Goal: Task Accomplishment & Management: Use online tool/utility

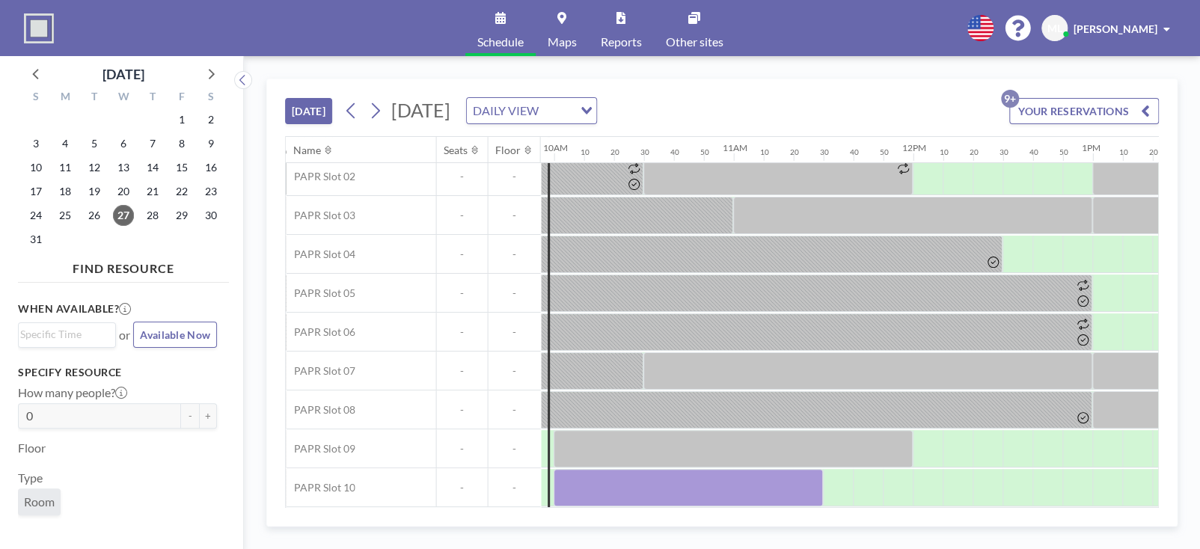
scroll to position [89, 1786]
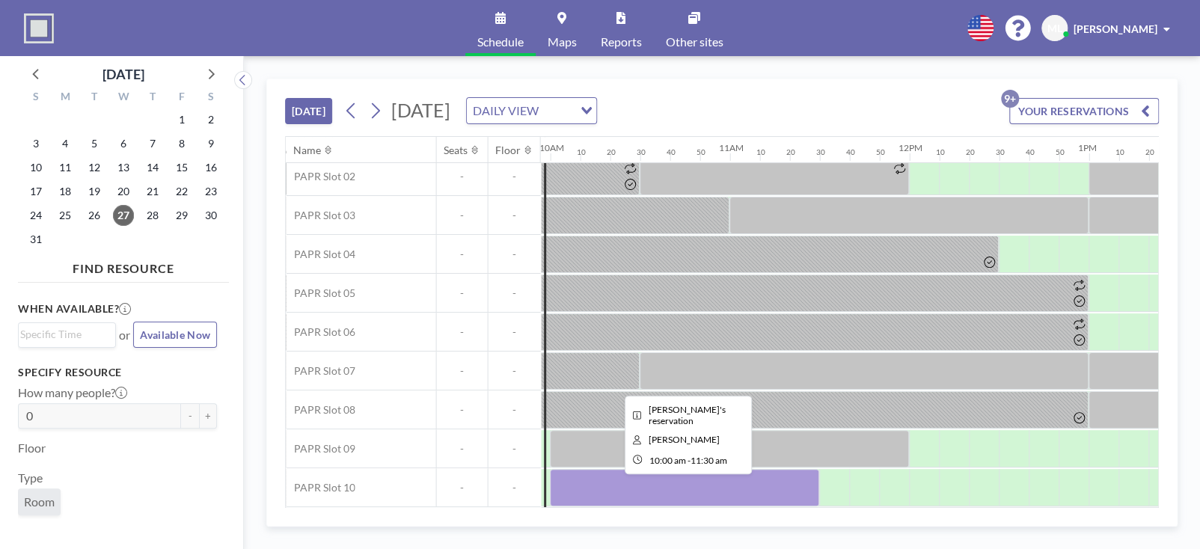
click at [643, 479] on div at bounding box center [684, 487] width 269 height 37
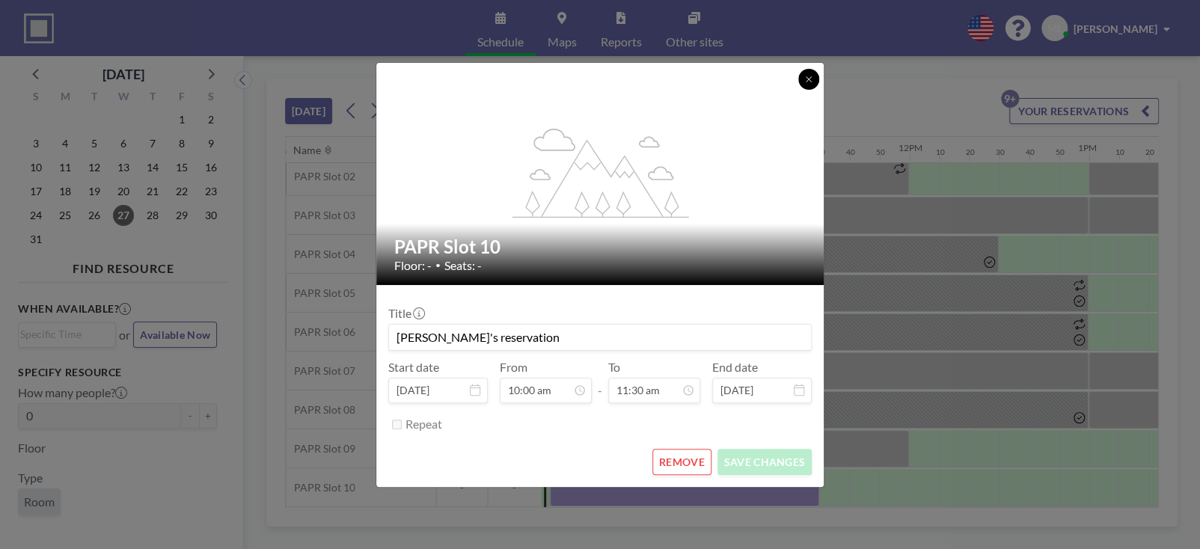
click at [809, 79] on icon at bounding box center [808, 79] width 9 height 9
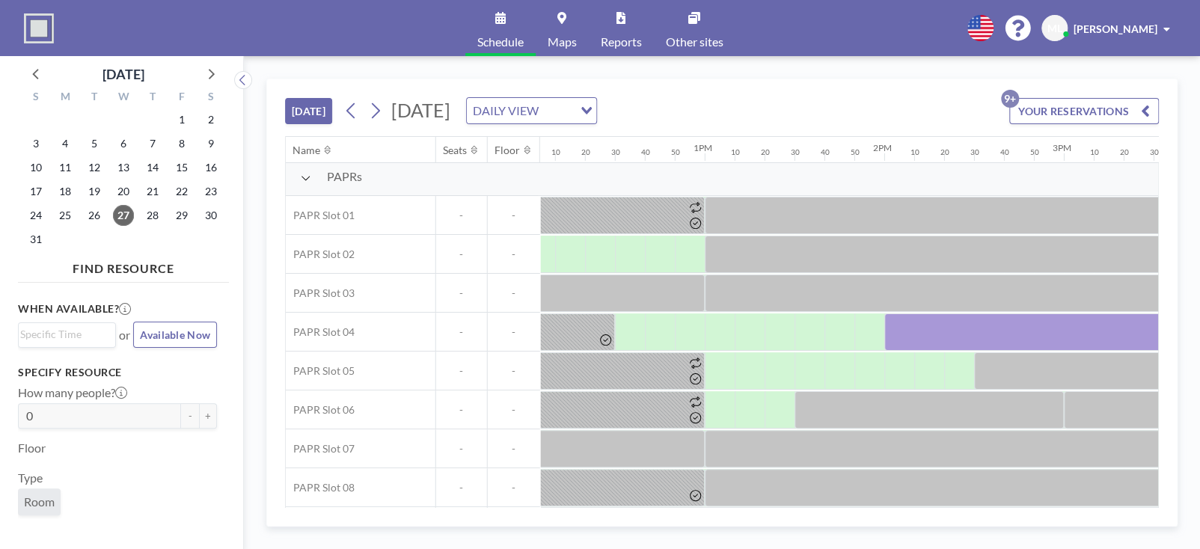
scroll to position [0, 2170]
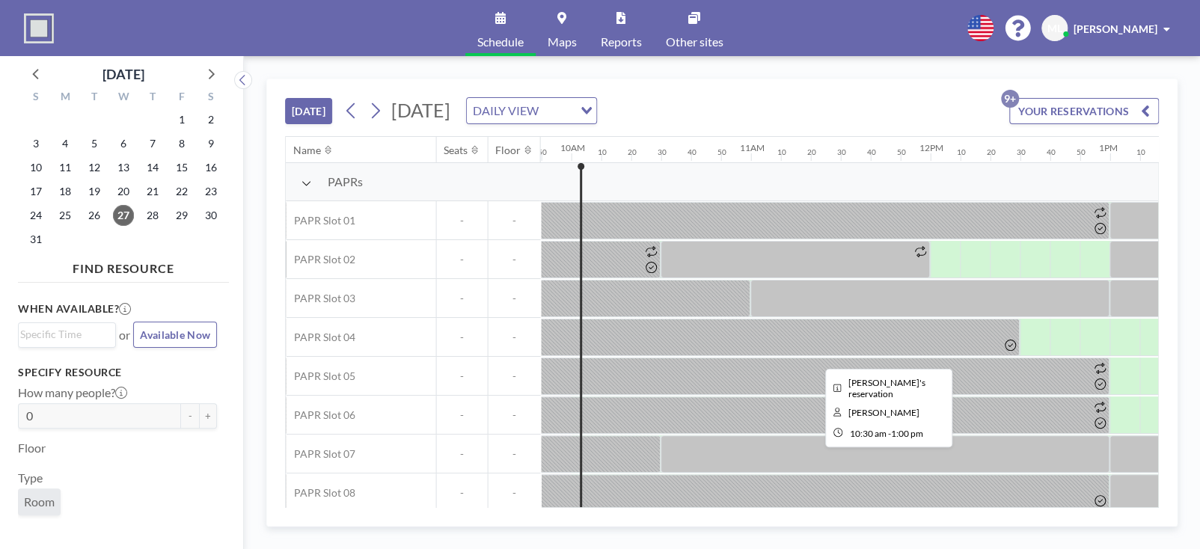
scroll to position [89, 1765]
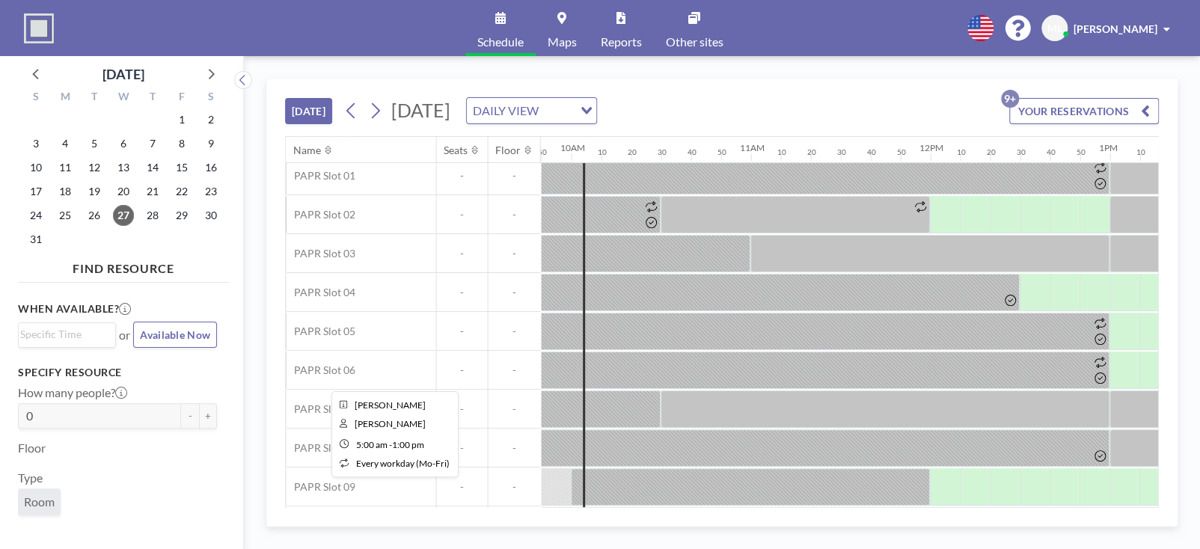
scroll to position [89, 1765]
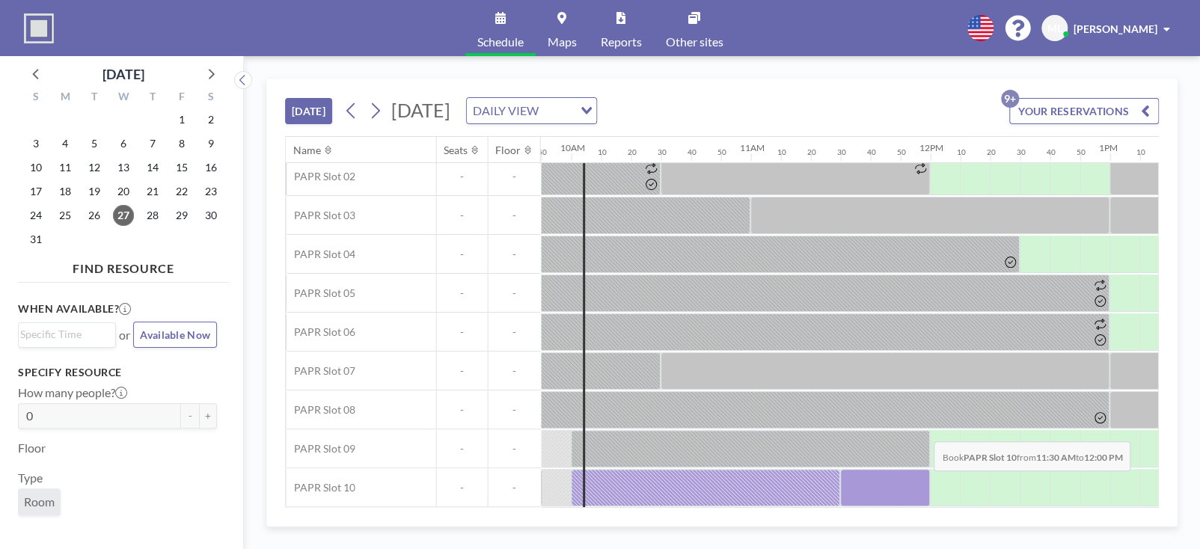
drag, startPoint x: 867, startPoint y: 465, endPoint x: 922, endPoint y: 481, distance: 56.8
click at [922, 481] on div at bounding box center [885, 487] width 90 height 37
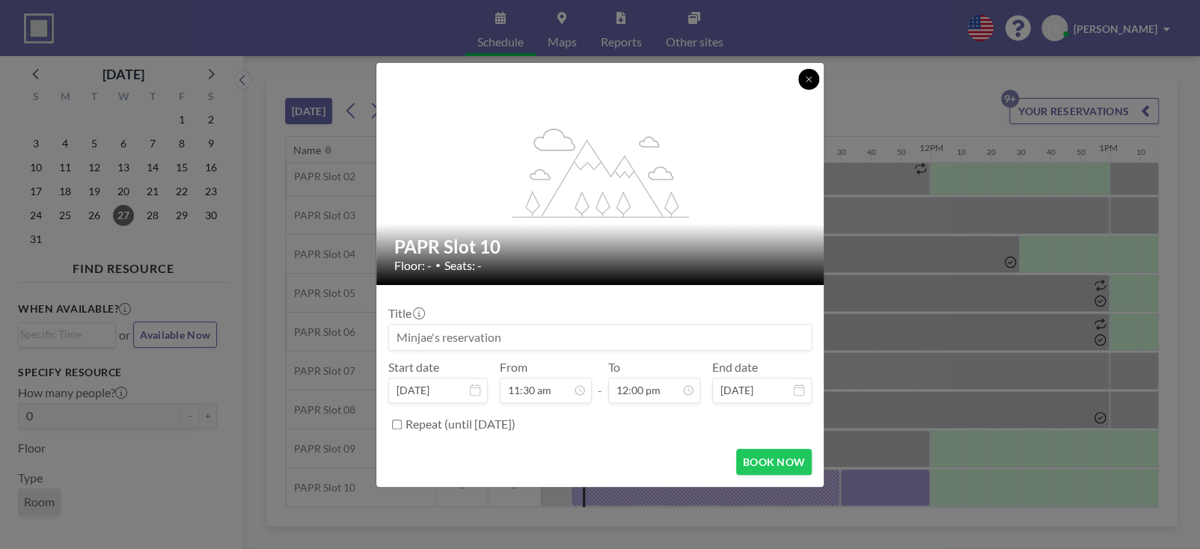
click at [811, 82] on icon at bounding box center [808, 79] width 9 height 9
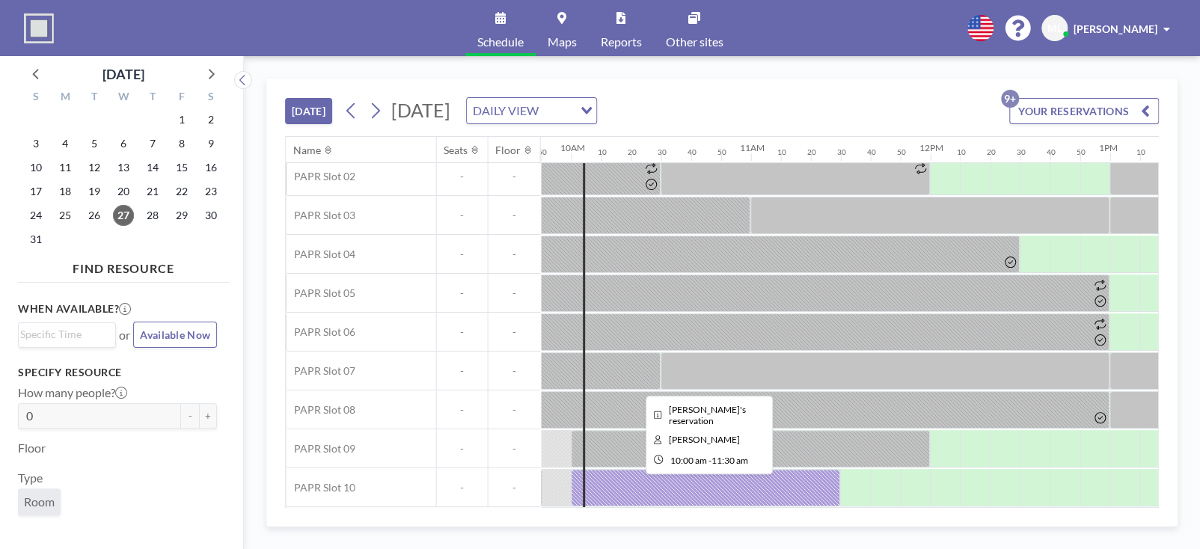
click at [722, 478] on div at bounding box center [705, 487] width 269 height 37
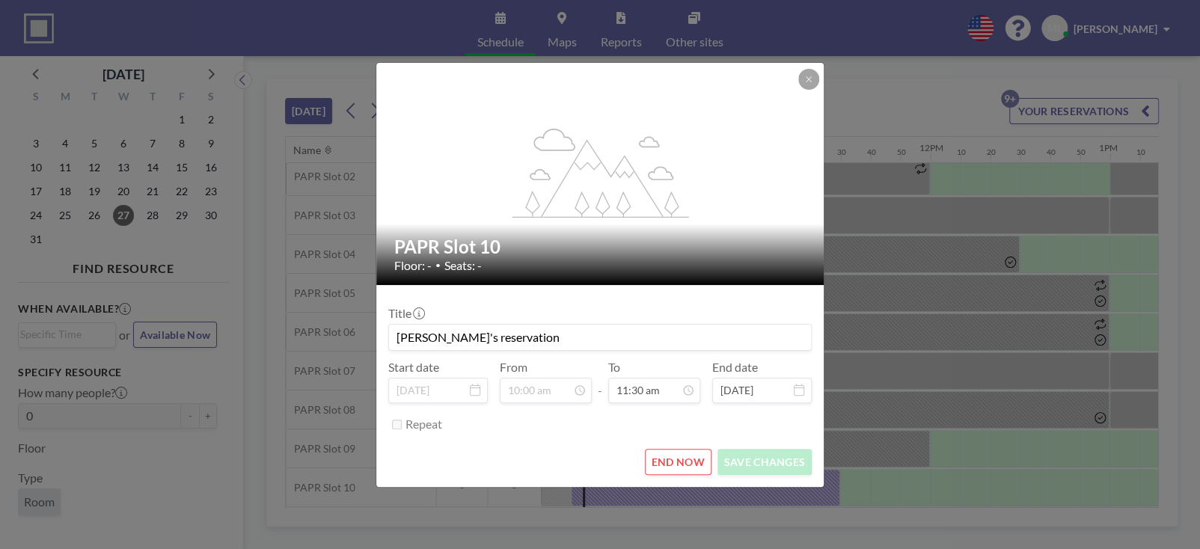
scroll to position [0, 0]
click at [685, 458] on button "END NOW" at bounding box center [678, 462] width 67 height 26
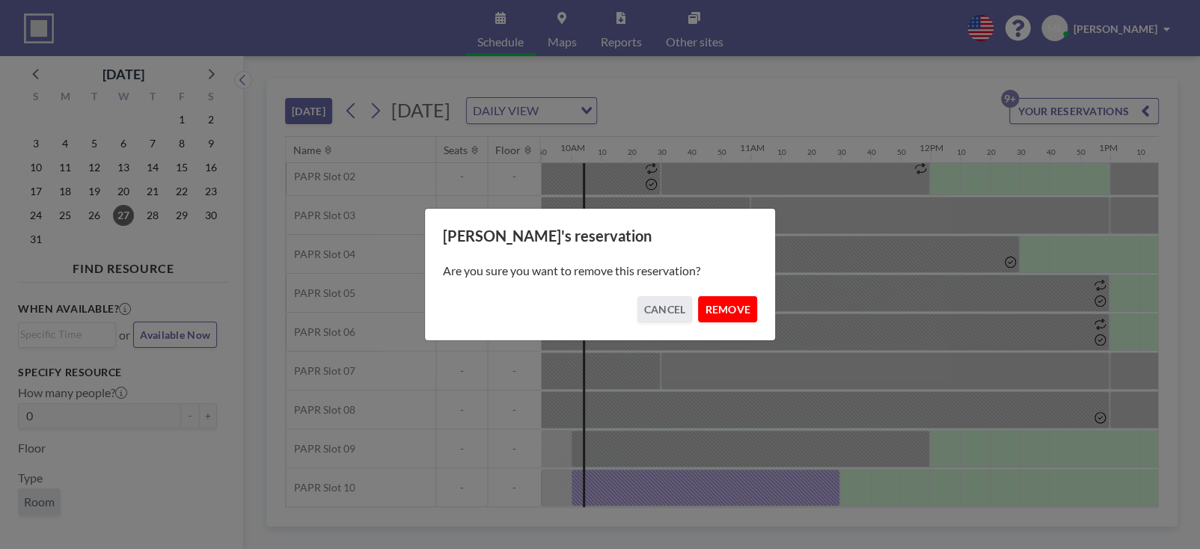
click at [715, 301] on button "REMOVE" at bounding box center [727, 309] width 59 height 26
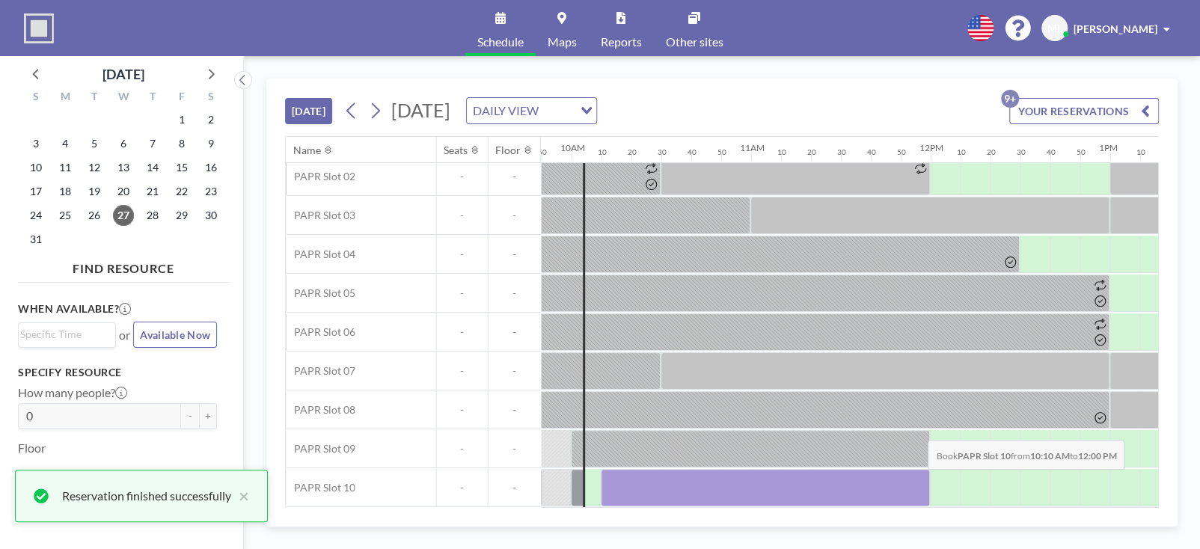
drag, startPoint x: 616, startPoint y: 483, endPoint x: 916, endPoint y: 480, distance: 299.3
click at [916, 480] on div at bounding box center [765, 487] width 329 height 37
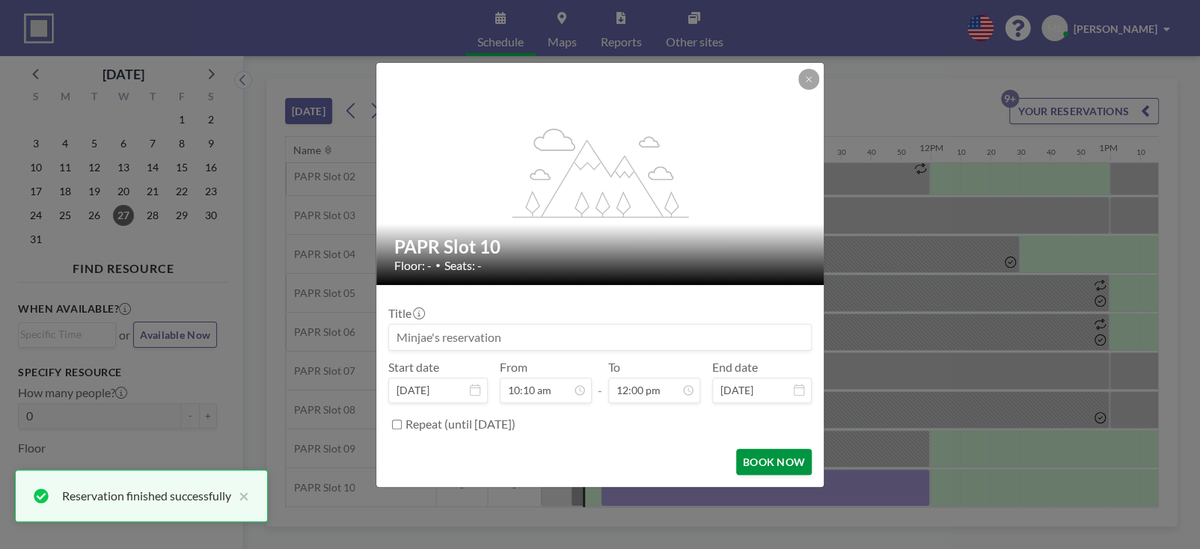
click at [759, 462] on button "BOOK NOW" at bounding box center [774, 462] width 76 height 26
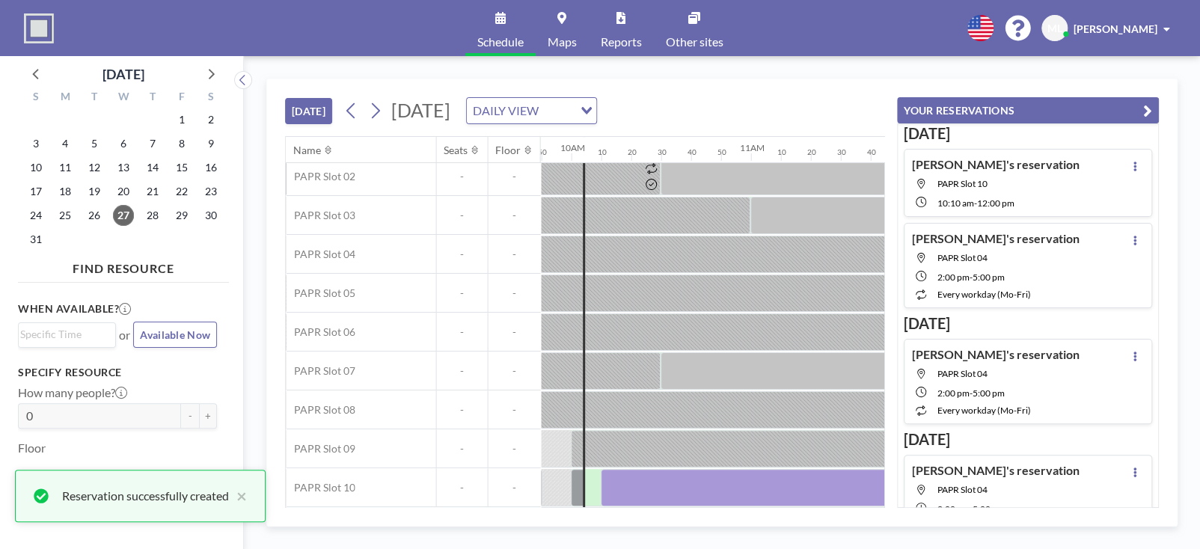
click at [1148, 109] on icon "button" at bounding box center [1147, 111] width 9 height 18
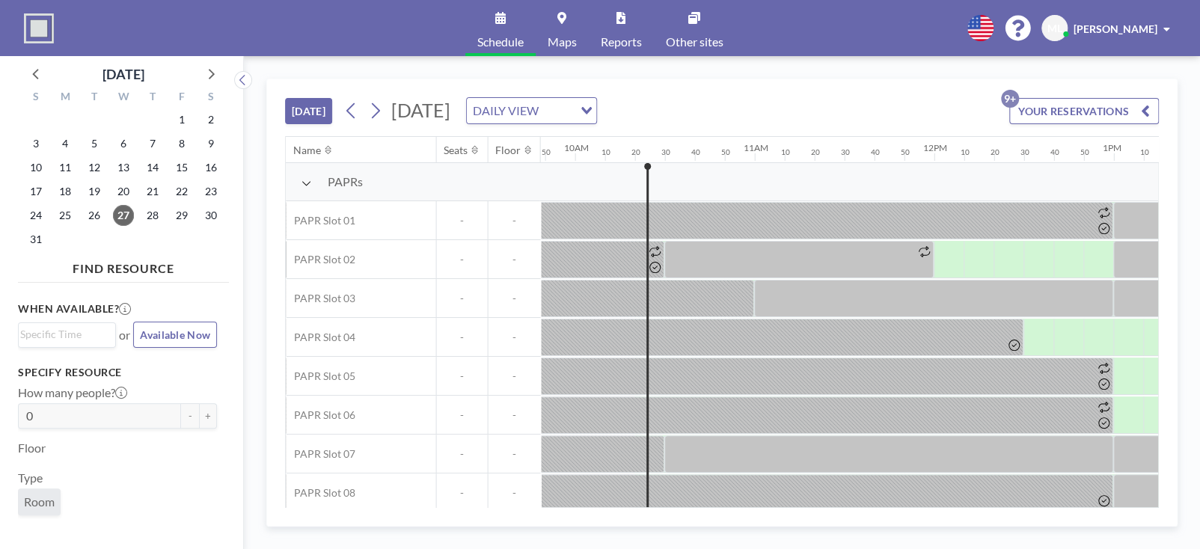
scroll to position [0, 1765]
